Goal: Navigation & Orientation: Understand site structure

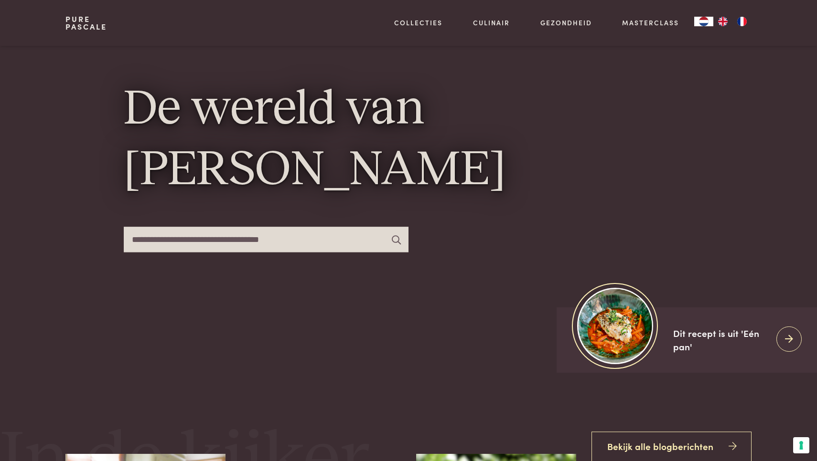
scroll to position [76, 0]
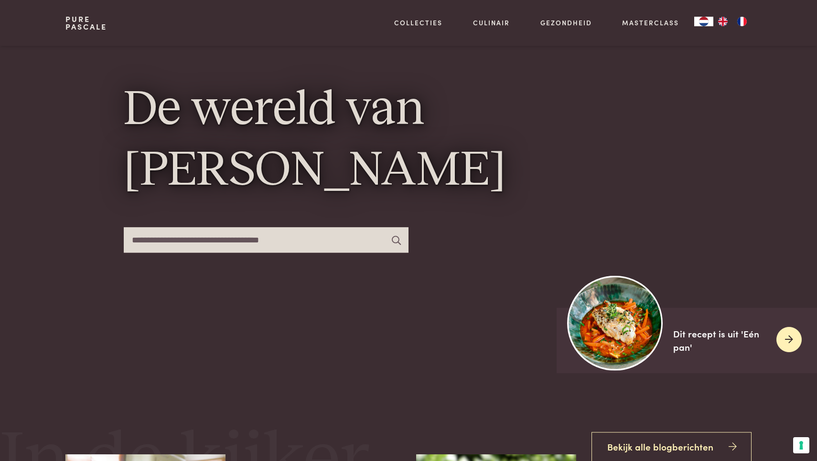
click at [410, 343] on icon at bounding box center [789, 340] width 8 height 14
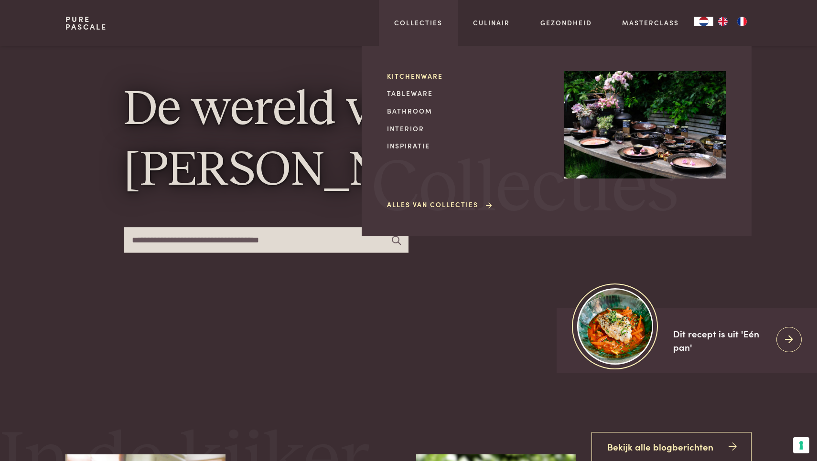
click at [410, 78] on link "Kitchenware" at bounding box center [468, 76] width 162 height 10
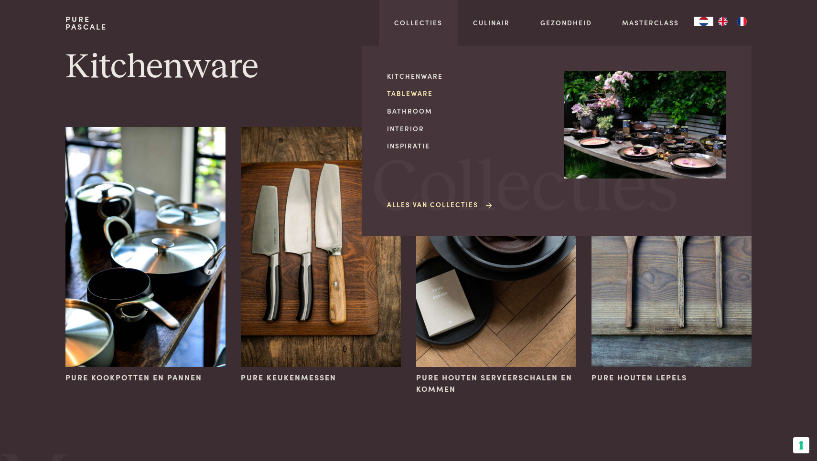
click at [412, 92] on link "Tableware" at bounding box center [468, 93] width 162 height 10
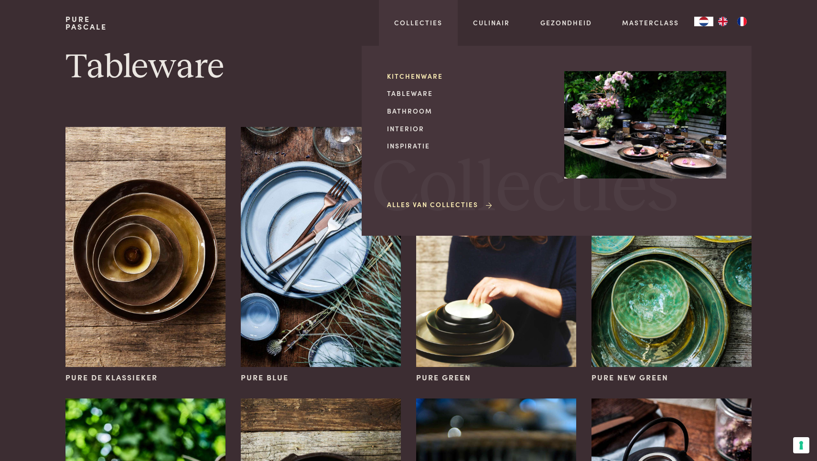
click at [411, 73] on link "Kitchenware" at bounding box center [468, 76] width 162 height 10
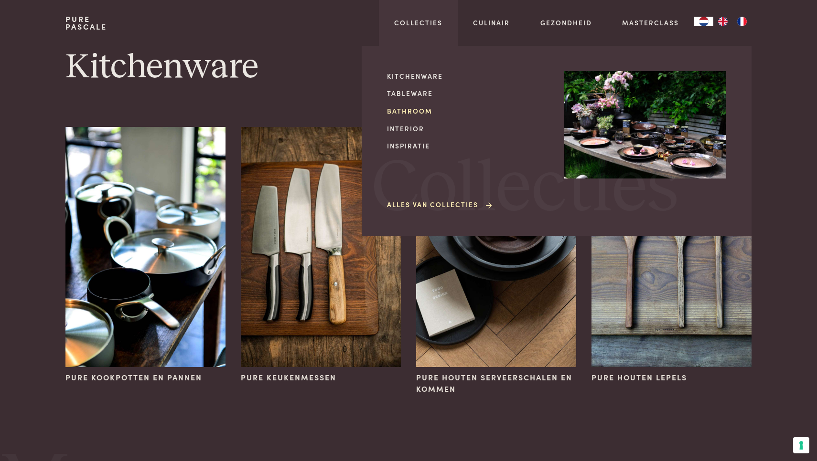
click at [408, 109] on link "Bathroom" at bounding box center [468, 111] width 162 height 10
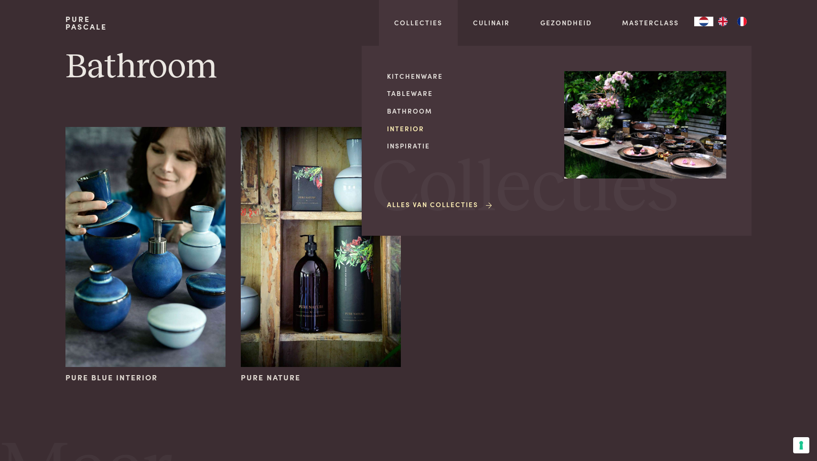
click at [403, 126] on link "Interior" at bounding box center [468, 129] width 162 height 10
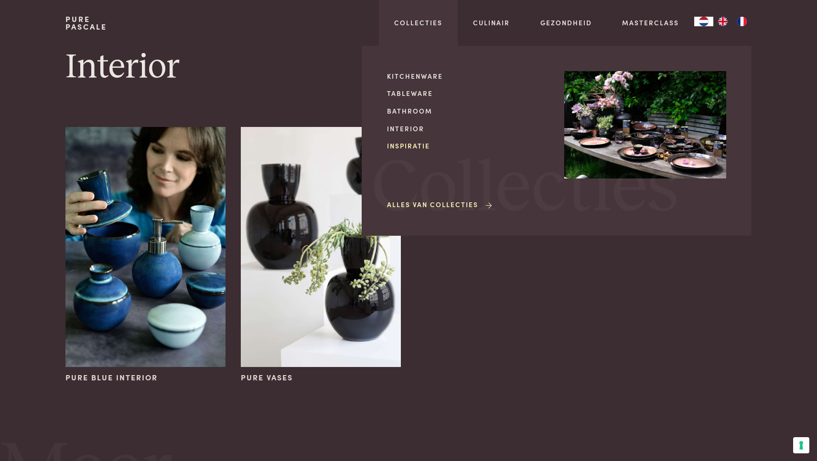
click at [405, 142] on link "Inspiratie" at bounding box center [468, 146] width 162 height 10
click at [438, 203] on link "Alles van Collecties" at bounding box center [440, 205] width 107 height 10
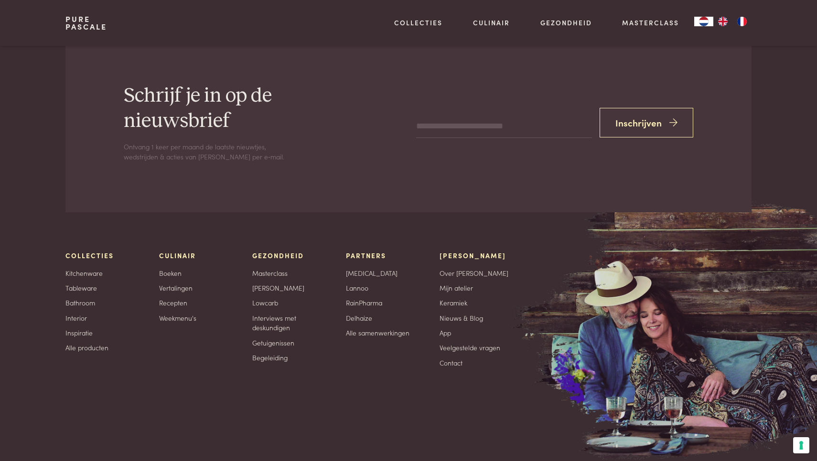
scroll to position [1514, 0]
